Goal: Obtain resource: Download file/media

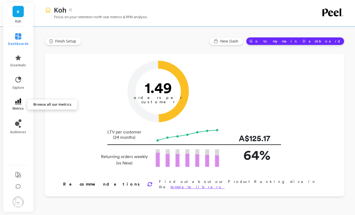
click at [16, 102] on icon at bounding box center [18, 101] width 6 height 6
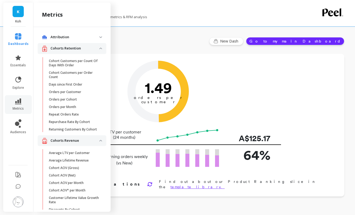
scroll to position [72, 0]
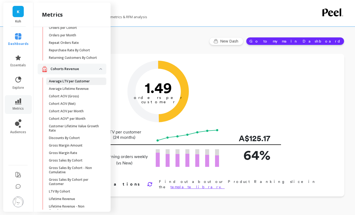
click at [69, 83] on link "Average LTV per Customer" at bounding box center [76, 80] width 60 height 7
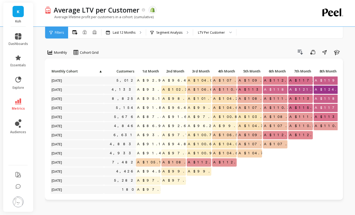
click at [129, 26] on div "Average LTV per Customer The data you are viewing comes from: Shopify Average l…" at bounding box center [172, 13] width 255 height 26
click at [129, 31] on p "Last 12 Months" at bounding box center [124, 32] width 23 height 4
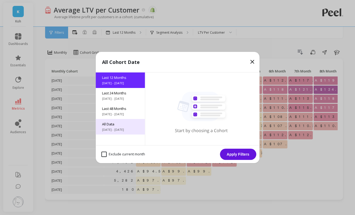
click at [114, 127] on div "All Data [DATE] - [DATE]" at bounding box center [120, 126] width 49 height 15
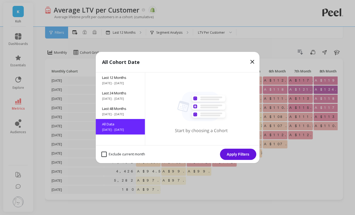
click at [240, 155] on button "Apply Filters" at bounding box center [238, 153] width 36 height 11
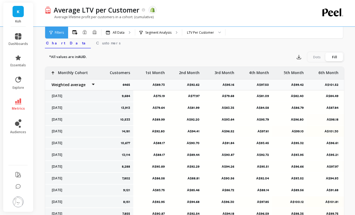
scroll to position [173, 0]
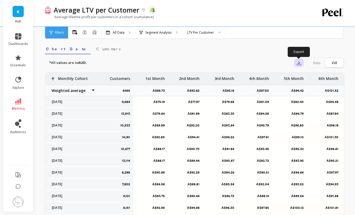
click at [298, 63] on icon "button" at bounding box center [299, 63] width 4 height 4
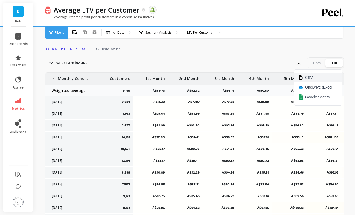
click at [310, 78] on span "CSV" at bounding box center [309, 77] width 8 height 5
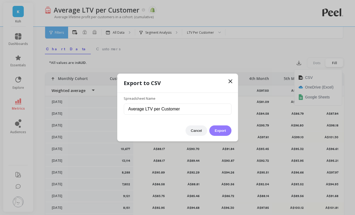
click at [225, 130] on button "Export" at bounding box center [220, 130] width 22 height 10
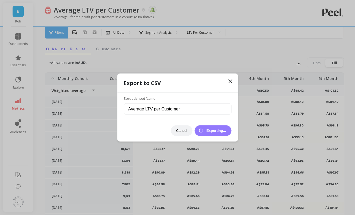
scroll to position [94, 0]
